Goal: Find specific page/section: Find specific page/section

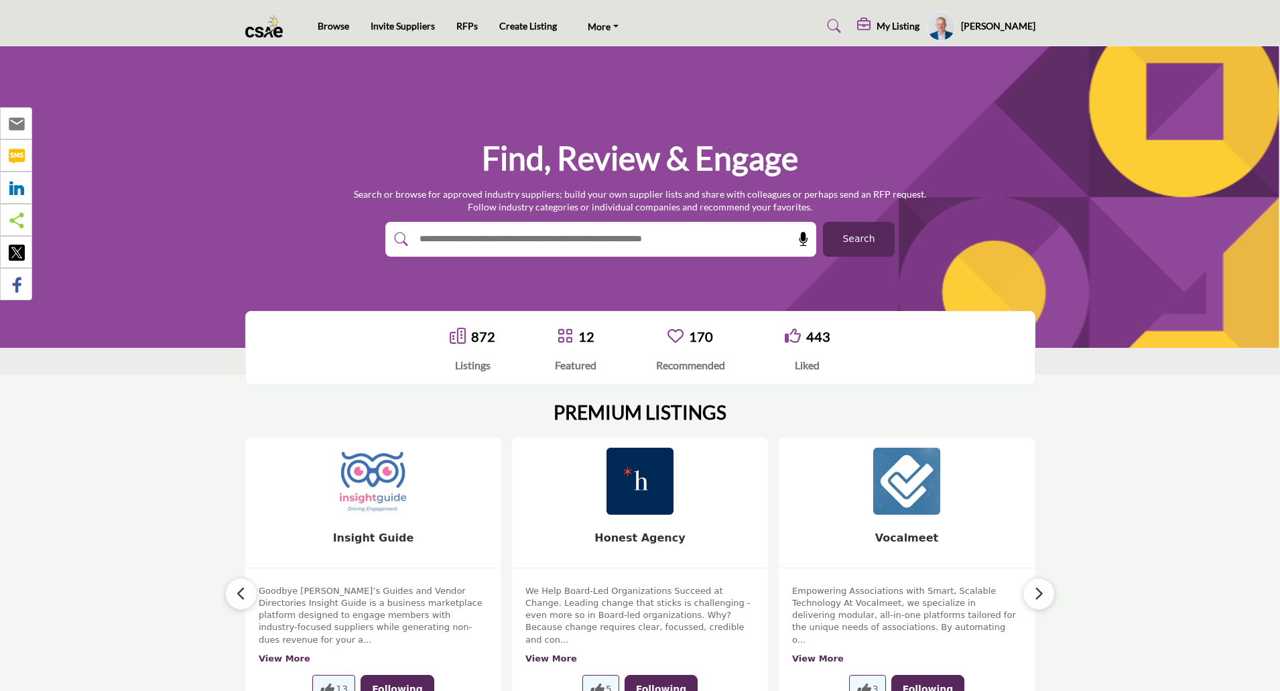
click at [379, 488] on img at bounding box center [373, 481] width 70 height 70
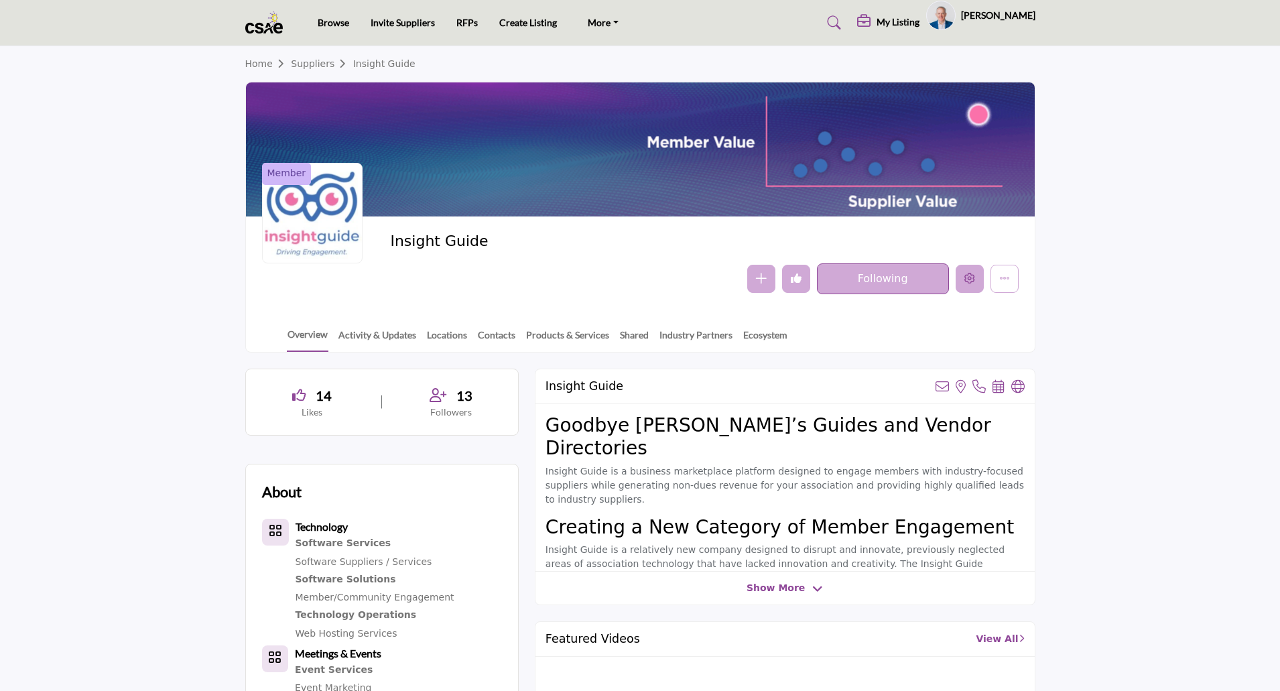
click at [972, 279] on icon "Edit company" at bounding box center [969, 278] width 11 height 11
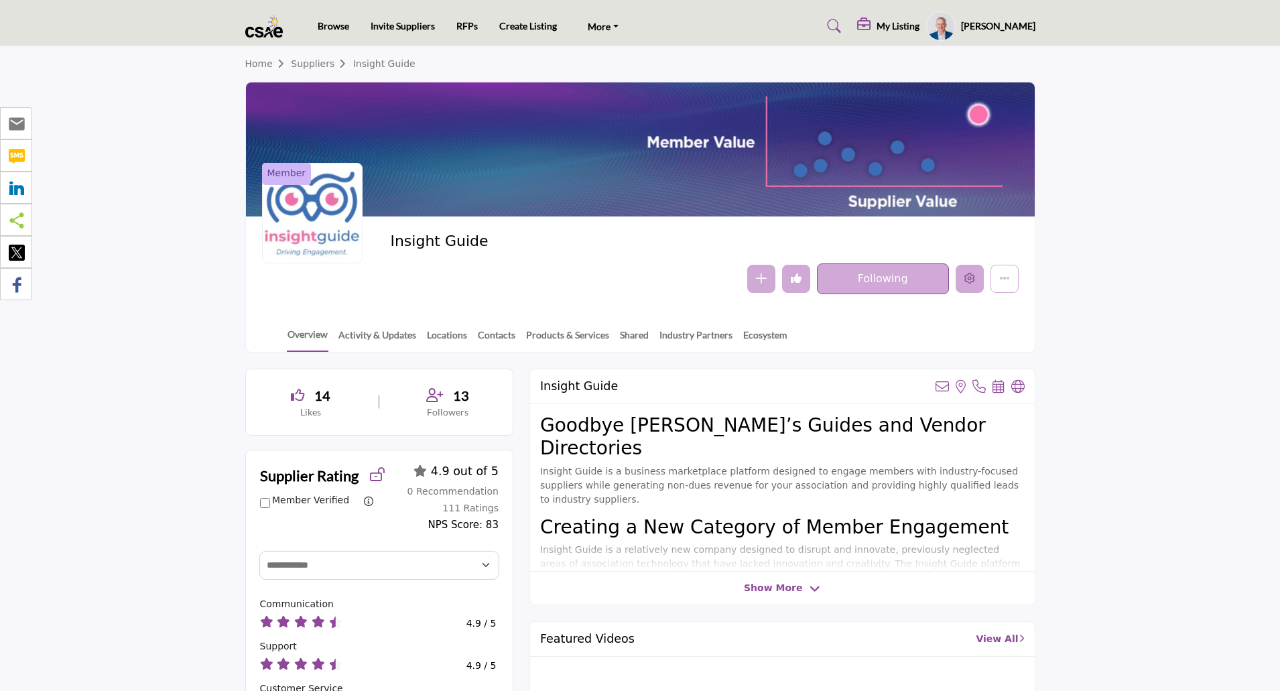
click at [970, 286] on button "Edit company" at bounding box center [969, 279] width 28 height 28
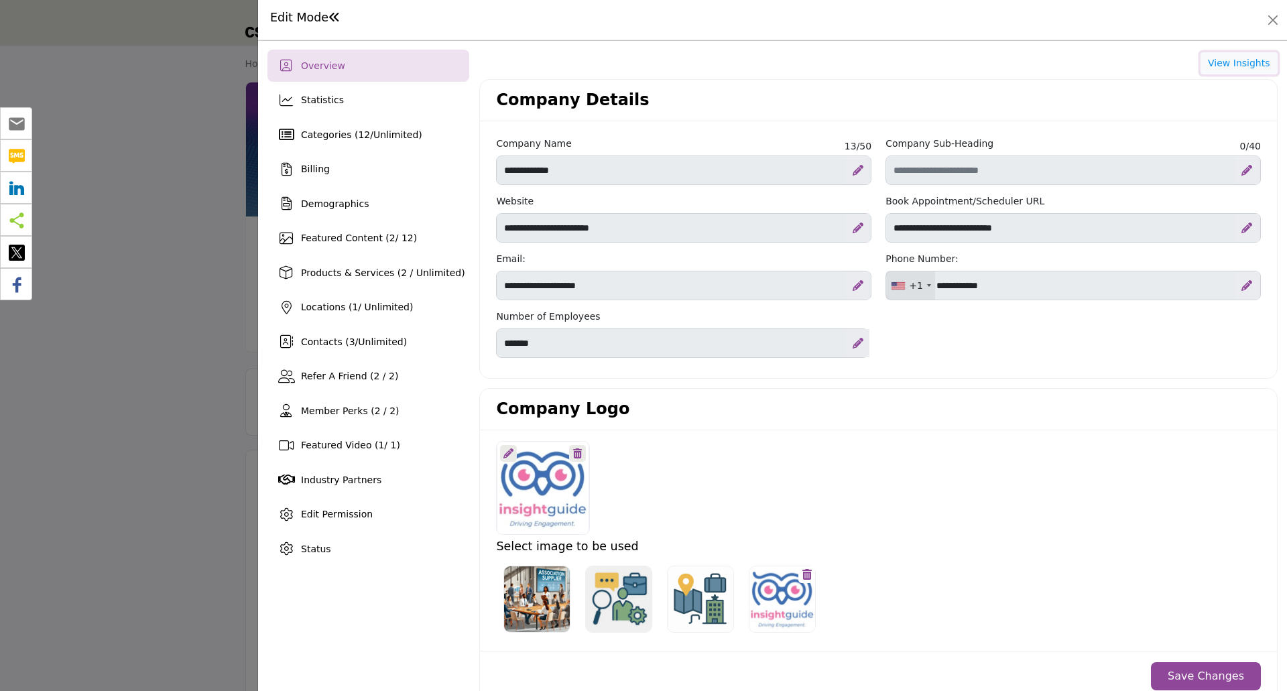
click at [1240, 66] on button "View Insights" at bounding box center [1238, 63] width 77 height 23
